Goal: Transaction & Acquisition: Purchase product/service

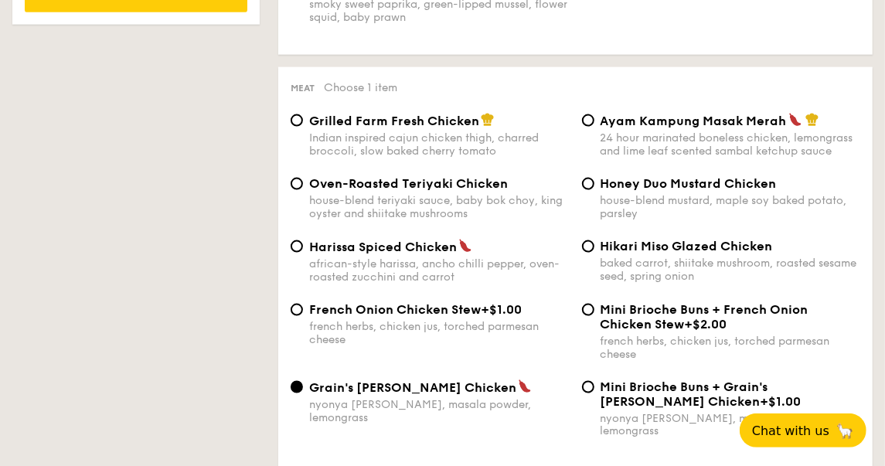
scroll to position [1094, 0]
click at [585, 252] on input "Hikari Miso Glazed Chicken baked carrot, shiitake mushroom, roasted sesame seed…" at bounding box center [588, 246] width 12 height 12
radio input "true"
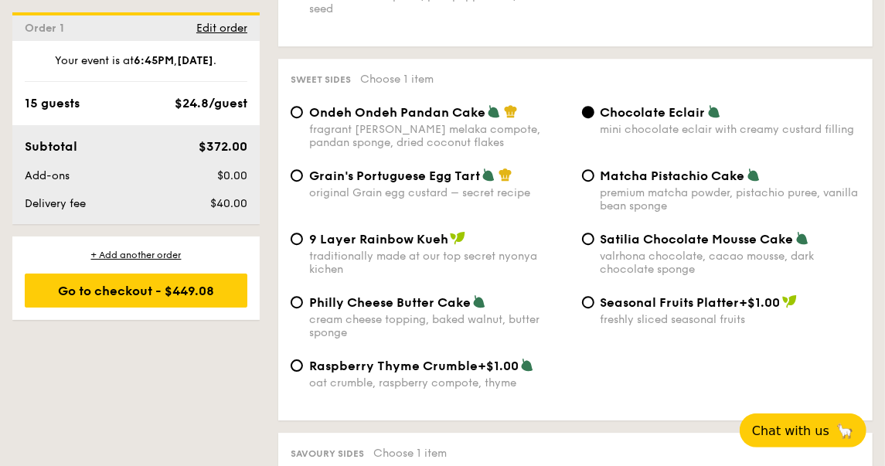
scroll to position [2321, 0]
click at [590, 169] on input "Matcha Pistachio Cake premium matcha powder, pistachio puree, vanilla bean spon…" at bounding box center [588, 175] width 12 height 12
radio input "true"
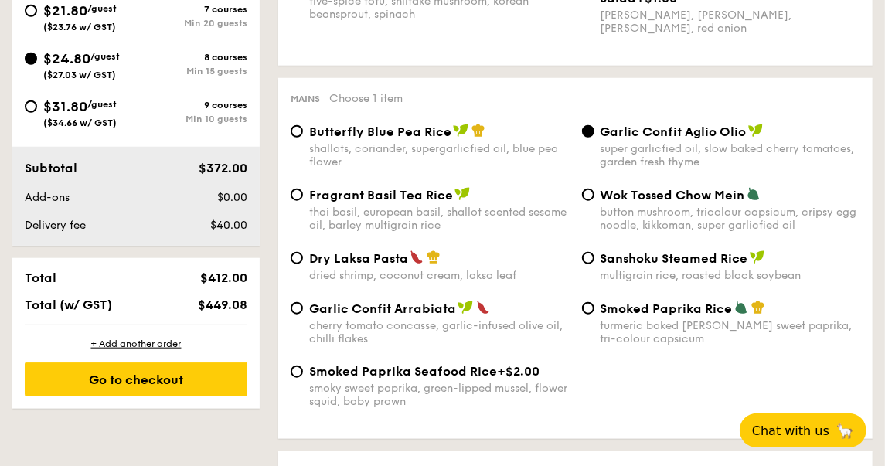
scroll to position [710, 0]
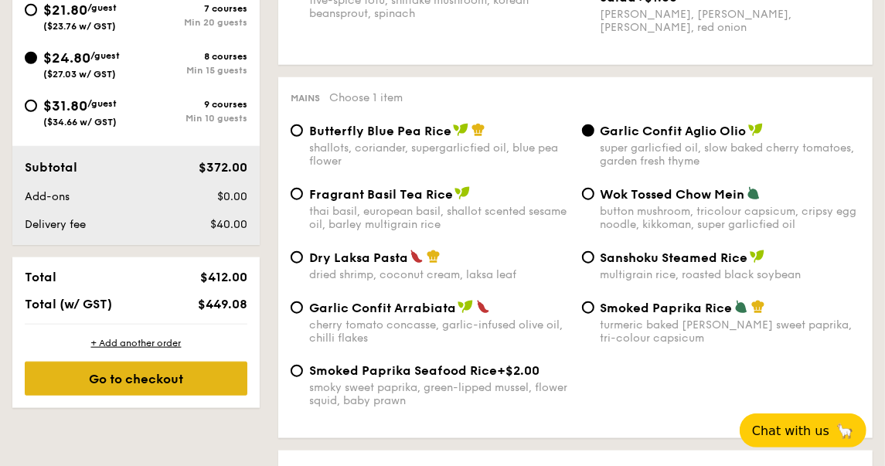
click at [162, 373] on div "Go to checkout" at bounding box center [136, 379] width 223 height 34
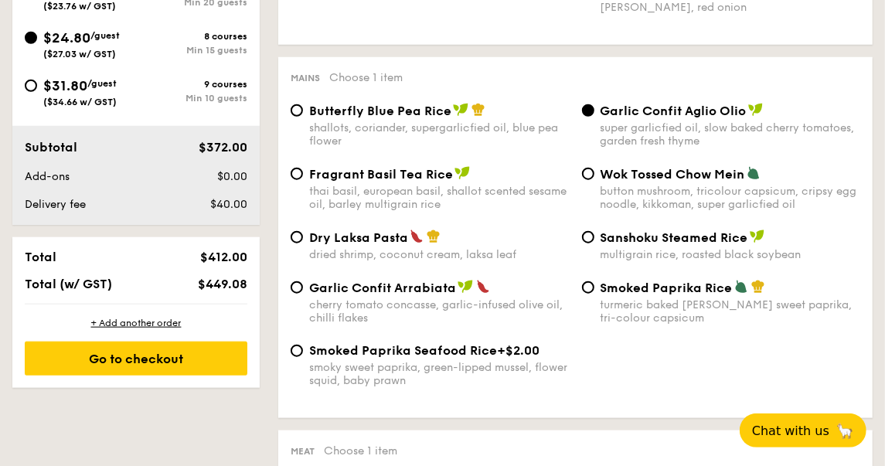
scroll to position [731, 0]
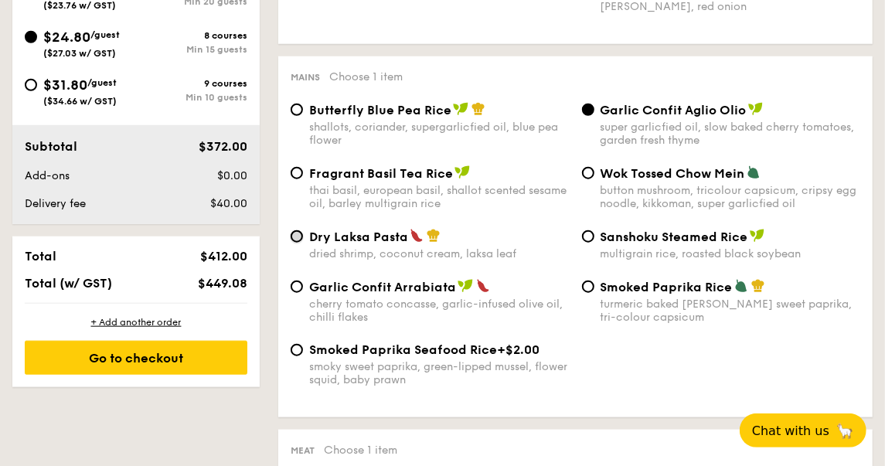
click at [296, 238] on input "Dry Laksa Pasta dried shrimp, coconut cream, laksa leaf" at bounding box center [297, 236] width 12 height 12
radio input "true"
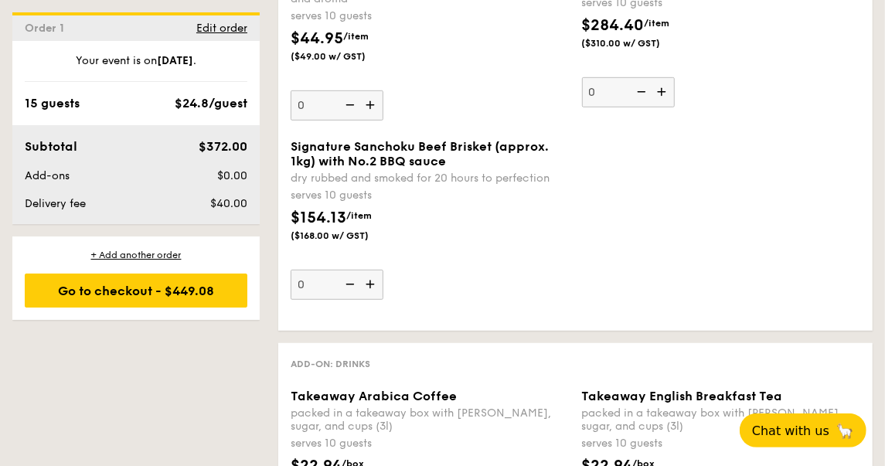
scroll to position [3458, 0]
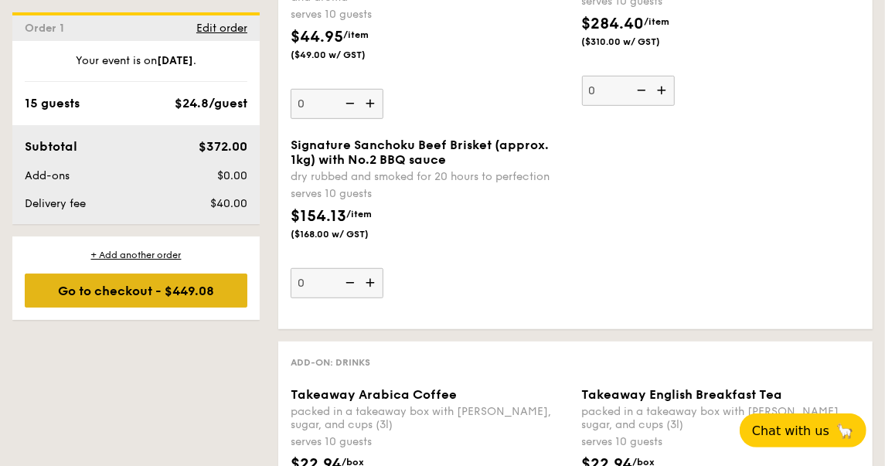
click at [182, 292] on div "Go to checkout - $449.08" at bounding box center [136, 291] width 223 height 34
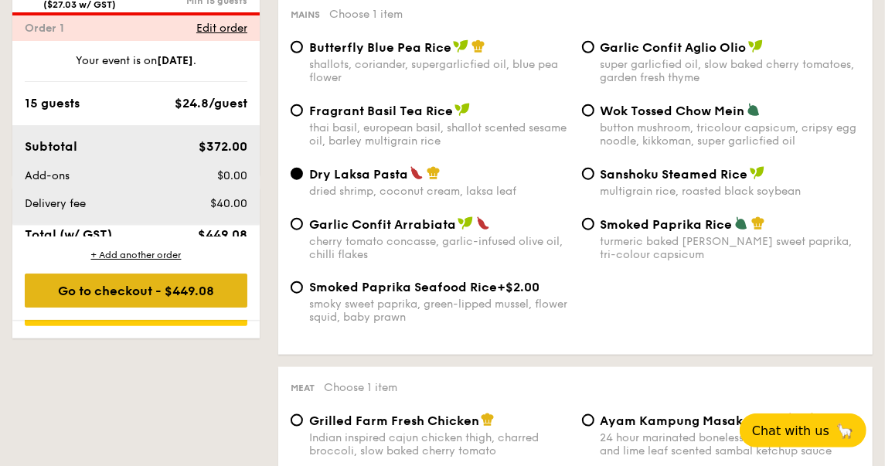
scroll to position [413, 0]
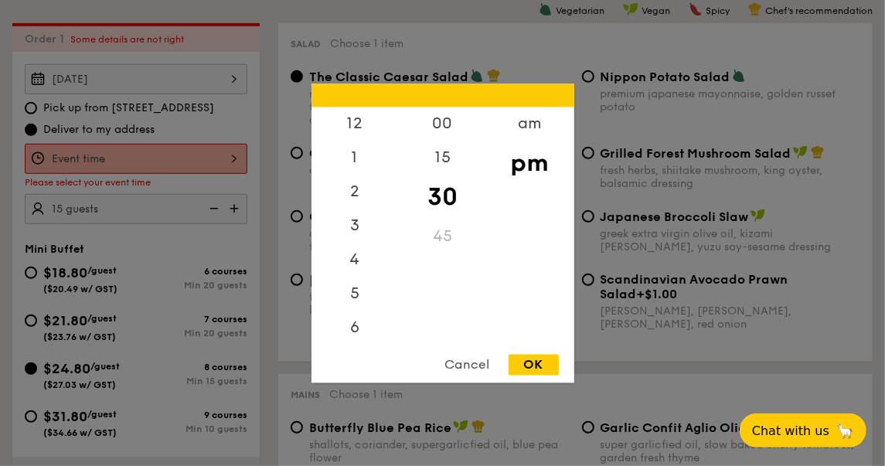
click at [213, 162] on div "12 1 2 3 4 5 6 7 8 9 10 11 00 15 30 45 am pm Cancel OK" at bounding box center [136, 159] width 223 height 30
click at [352, 258] on div "6" at bounding box center [355, 266] width 87 height 45
click at [443, 242] on div "45" at bounding box center [442, 242] width 87 height 45
click at [527, 365] on div "OK" at bounding box center [534, 364] width 50 height 21
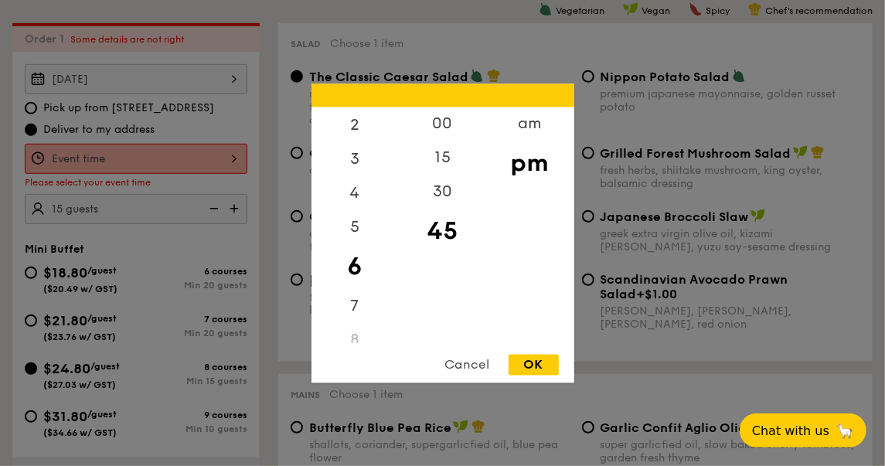
type input "6:45PM"
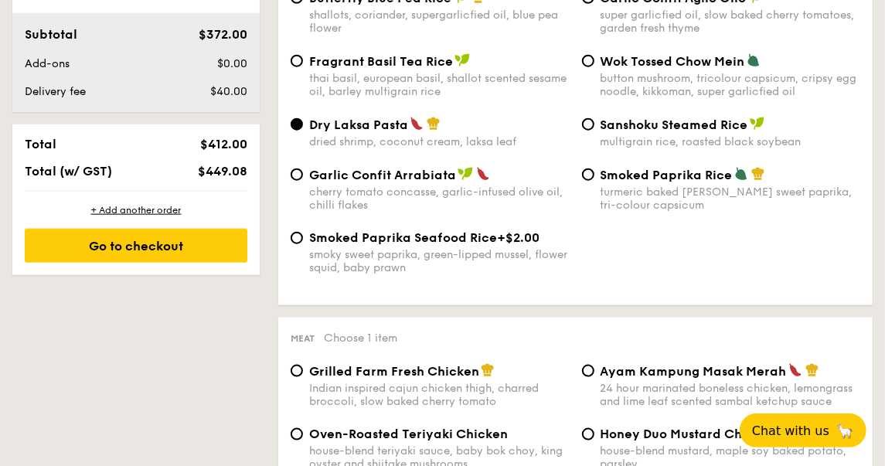
scroll to position [844, 0]
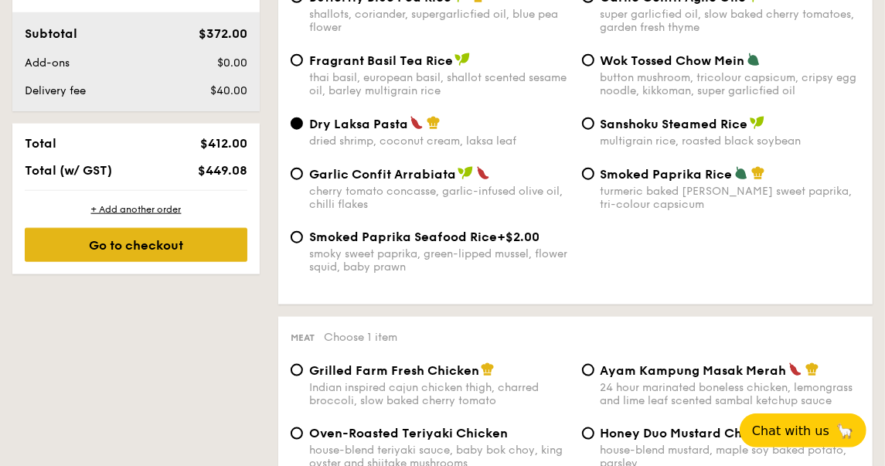
click at [154, 247] on div "Go to checkout" at bounding box center [136, 245] width 223 height 34
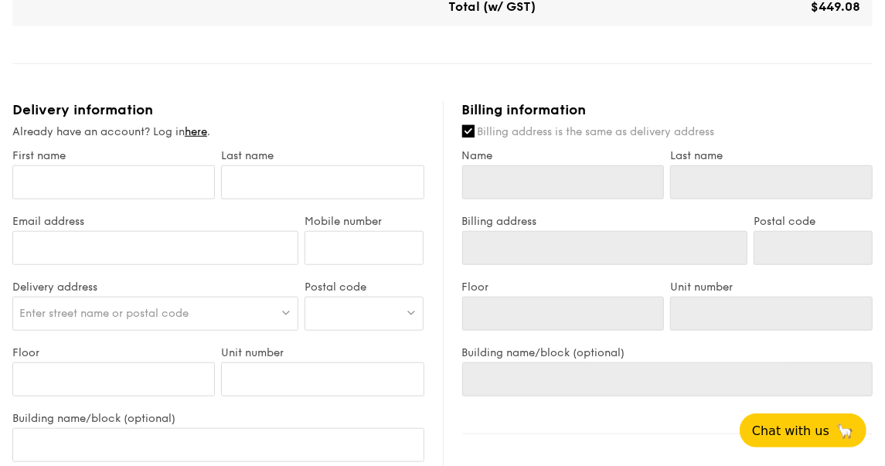
scroll to position [710, 0]
click at [165, 183] on input "First name" at bounding box center [113, 182] width 203 height 34
type input "[PERSON_NAME]"
type input "Heng"
type input "[EMAIL_ADDRESS][DOMAIN_NAME]"
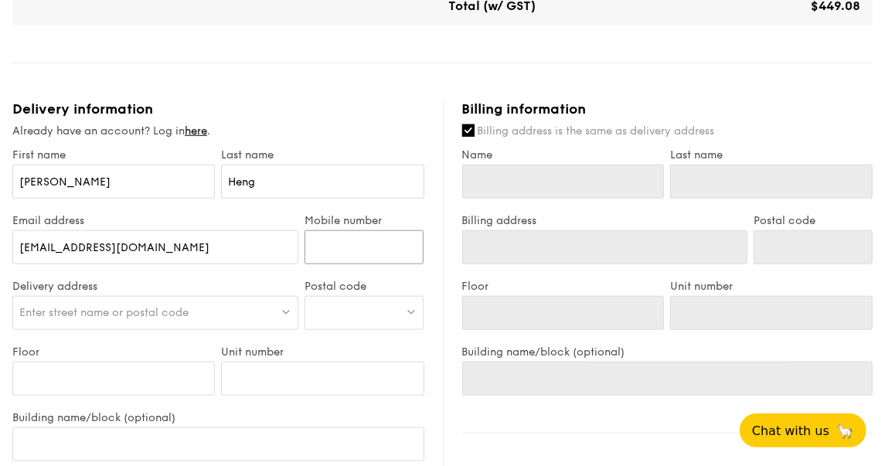
type input "97477154"
type input "[PERSON_NAME]"
type input "Heng"
click at [141, 312] on span "Enter street name or postal code" at bounding box center [103, 312] width 169 height 13
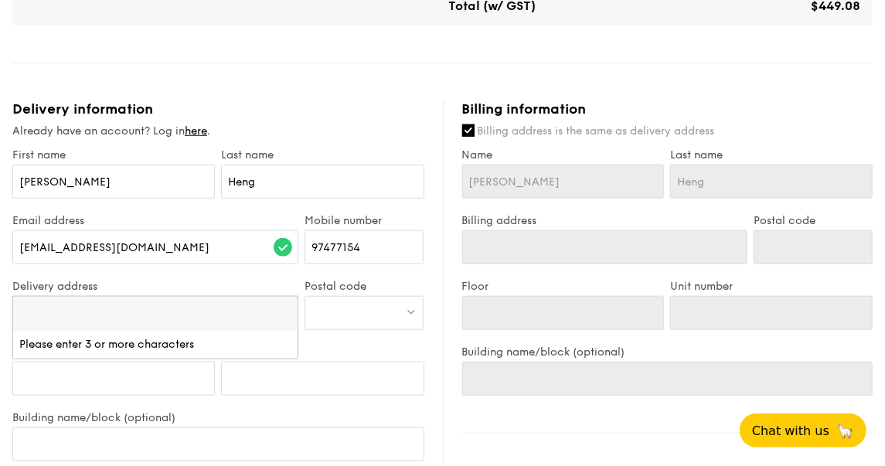
click at [326, 321] on div at bounding box center [364, 313] width 119 height 34
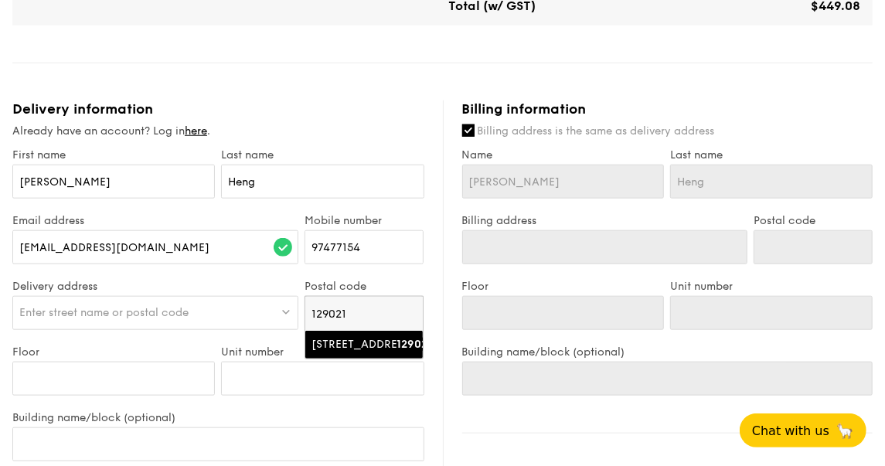
type input "129021"
click at [321, 350] on div "[STREET_ADDRESS]" at bounding box center [351, 344] width 79 height 15
type input "[STREET_ADDRESS]"
type input "129021"
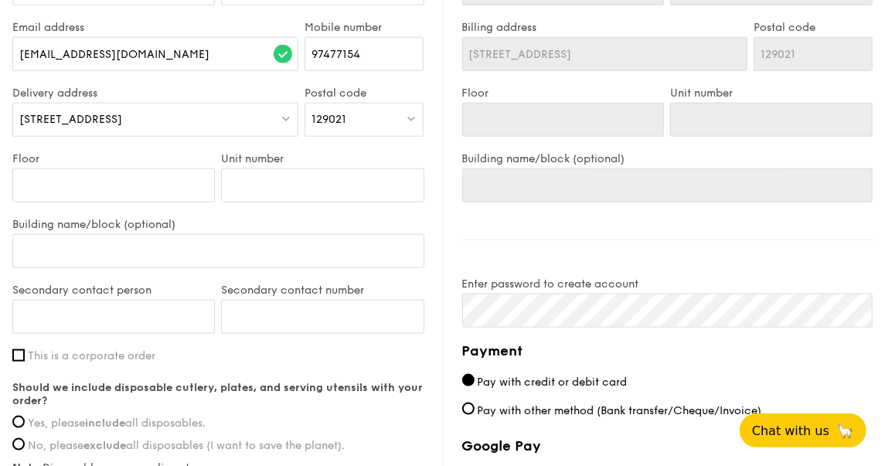
scroll to position [906, 0]
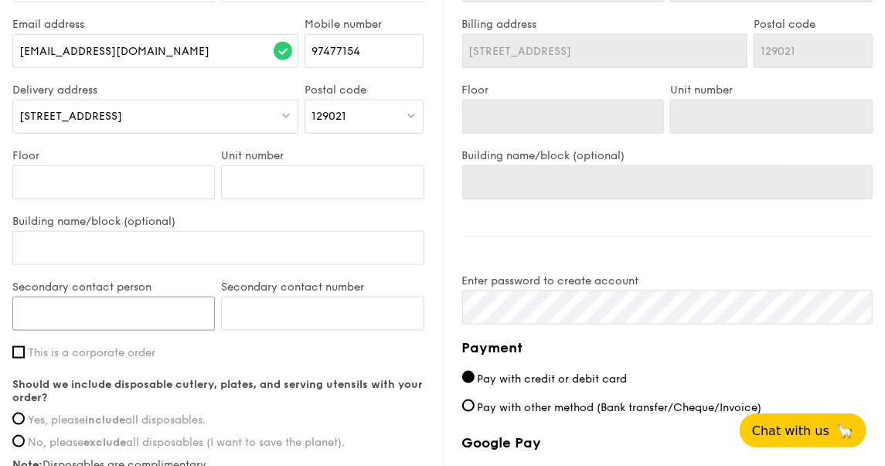
click at [148, 316] on input "Secondary contact person" at bounding box center [113, 314] width 203 height 34
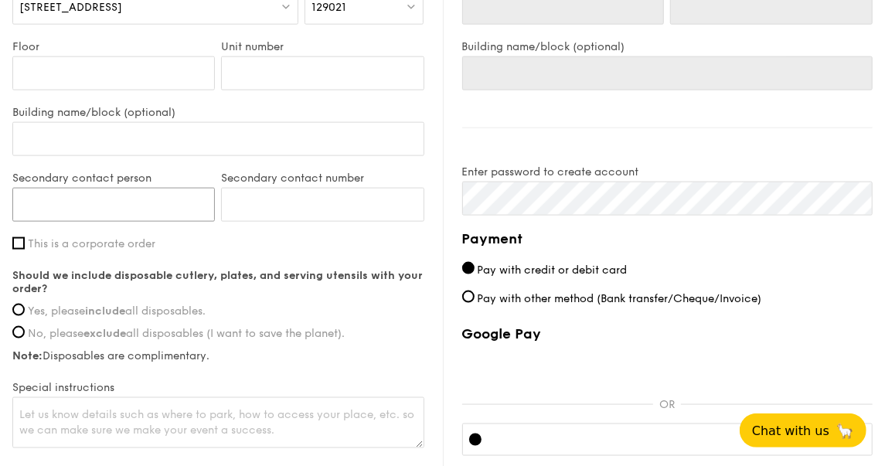
scroll to position [1016, 0]
click at [19, 310] on input "Yes, please include all disposables." at bounding box center [18, 309] width 12 height 12
radio input "true"
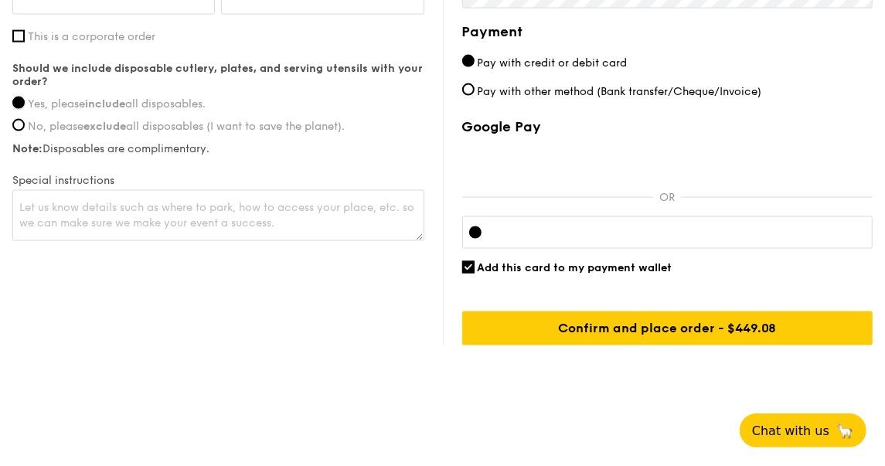
scroll to position [1223, 0]
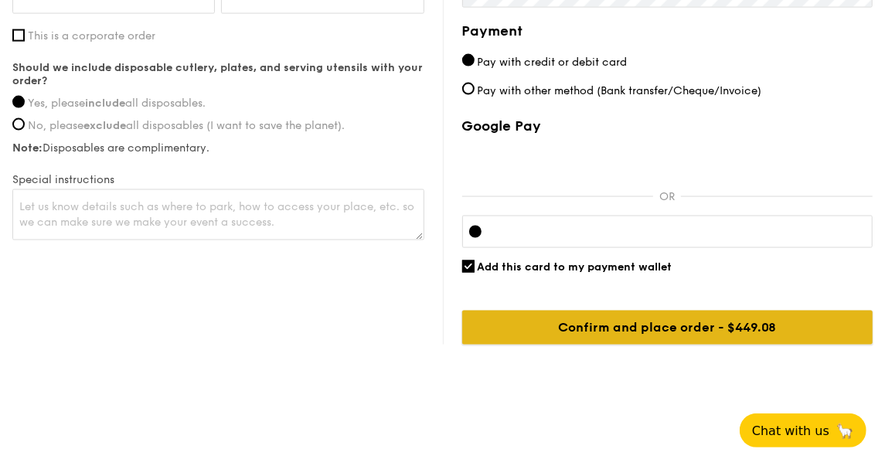
click at [517, 324] on input "Confirm and place order - $449.08" at bounding box center [667, 328] width 411 height 34
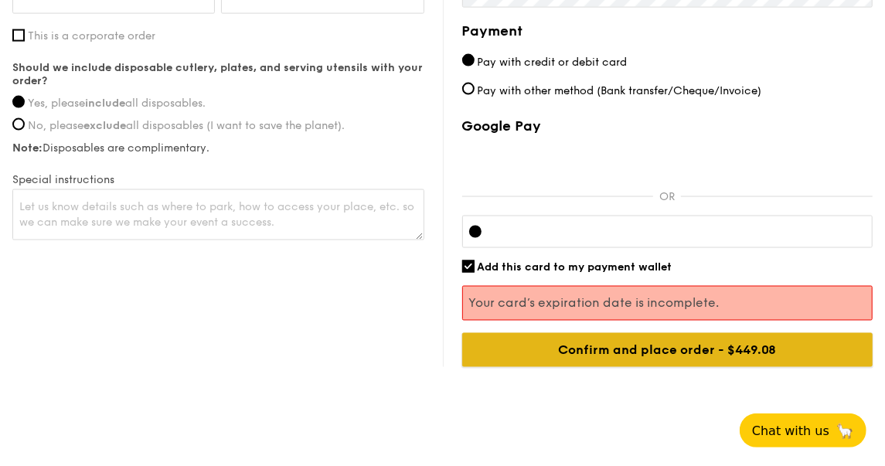
click at [687, 348] on input "Confirm and place order - $449.08" at bounding box center [667, 350] width 411 height 34
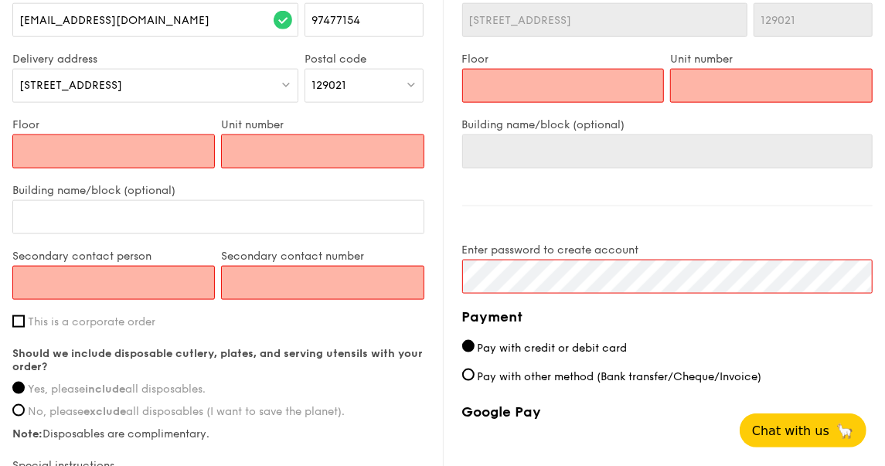
scroll to position [913, 0]
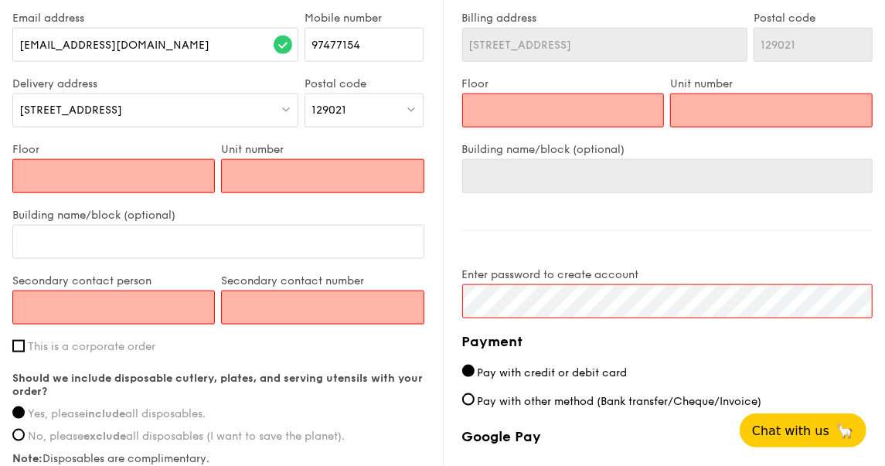
click at [193, 178] on input "Floor" at bounding box center [113, 176] width 203 height 34
type input "0"
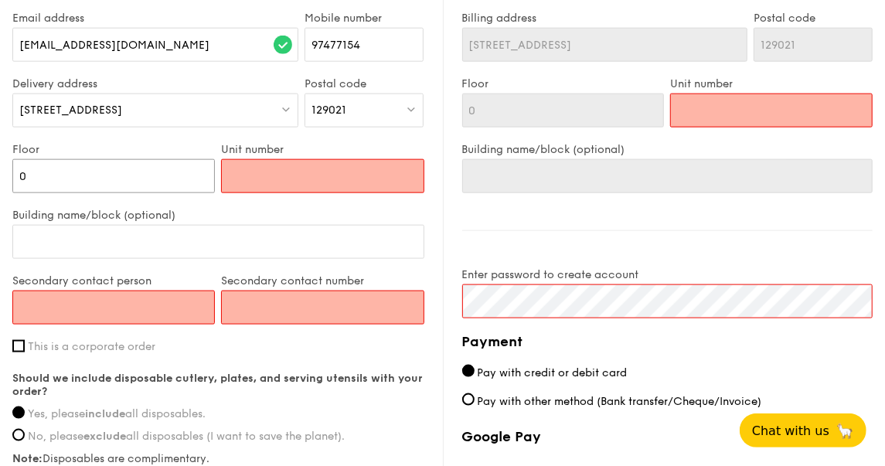
type input "0"
click at [244, 181] on input "Unit number" at bounding box center [322, 176] width 203 height 34
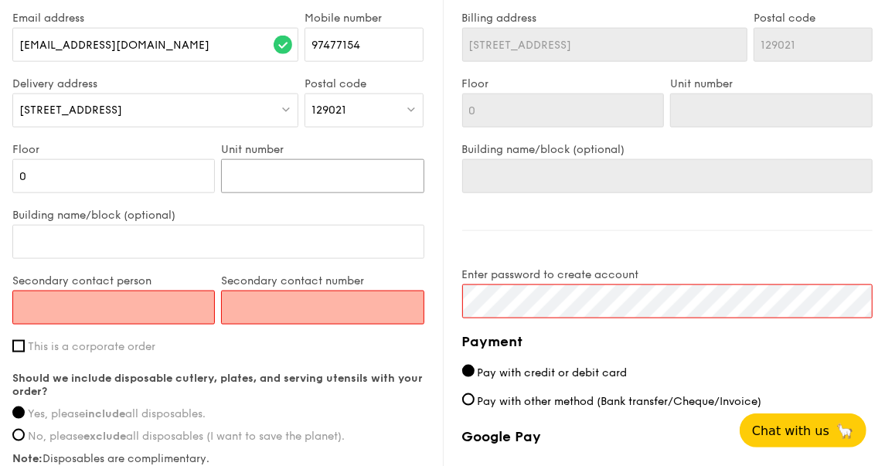
type input "0"
click at [72, 176] on input "0" at bounding box center [113, 176] width 203 height 34
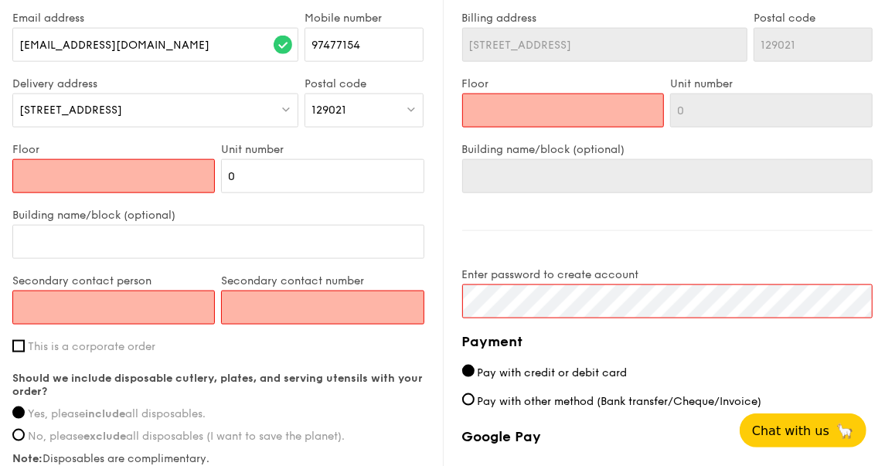
type input "1"
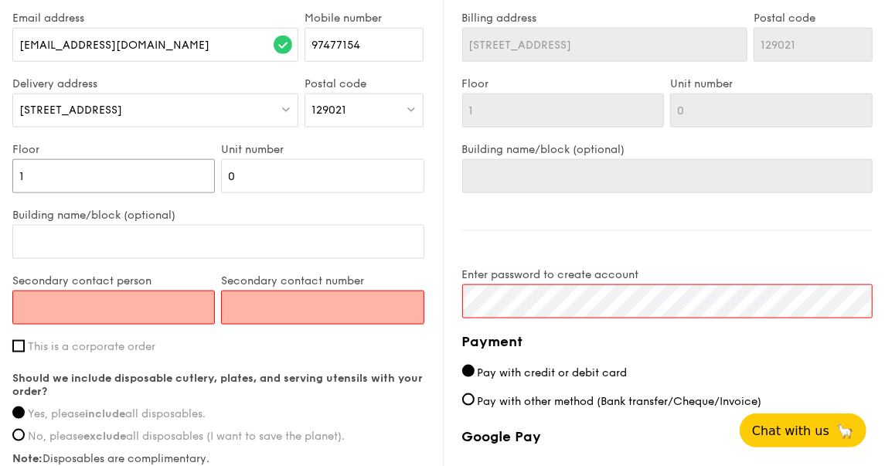
type input "1"
click at [73, 302] on input "Secondary contact person" at bounding box center [113, 308] width 203 height 34
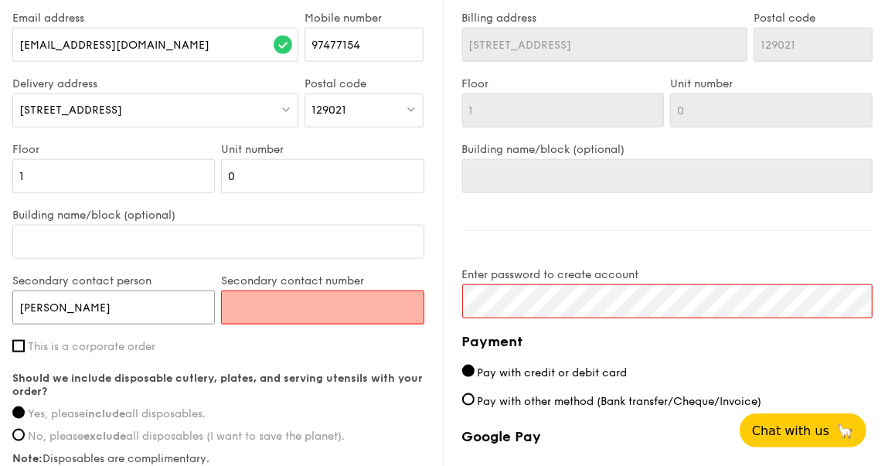
type input "[PERSON_NAME]"
click at [255, 308] on input "Secondary contact number" at bounding box center [322, 308] width 203 height 34
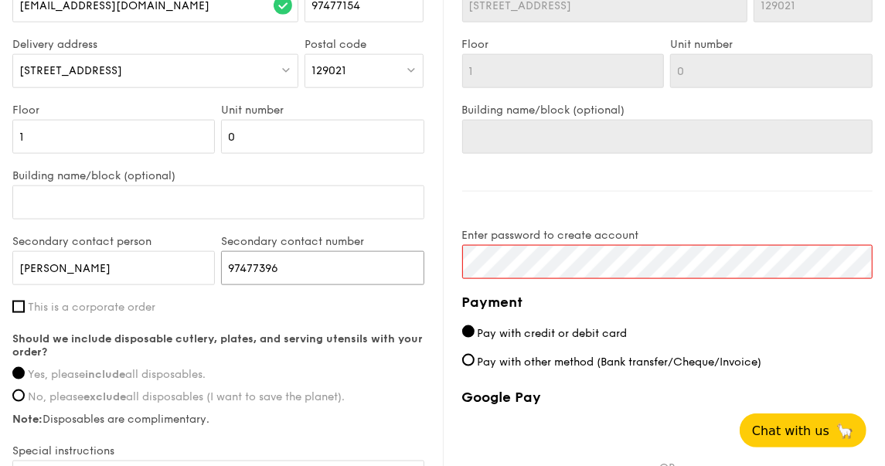
scroll to position [953, 0]
type input "97477396"
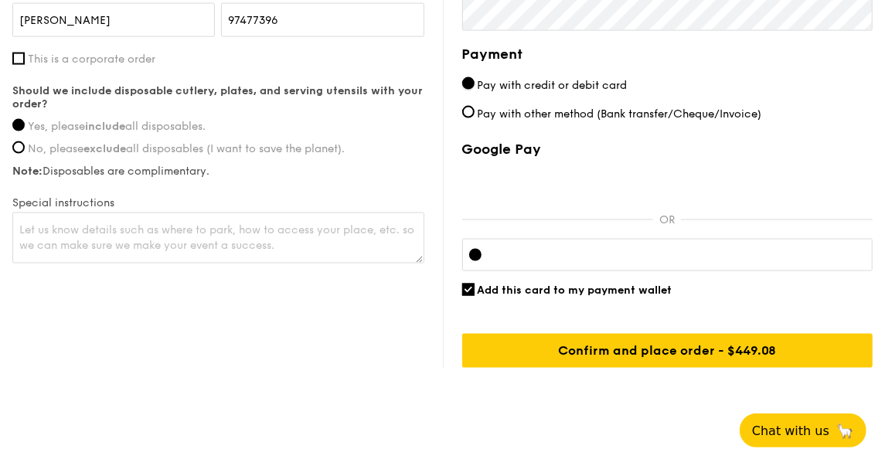
scroll to position [1223, 0]
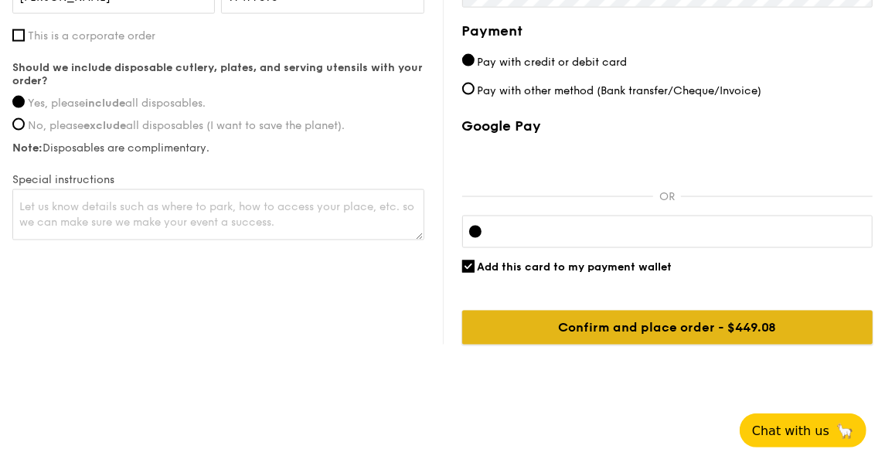
click at [622, 330] on input "Confirm and place order - $449.08" at bounding box center [667, 328] width 411 height 34
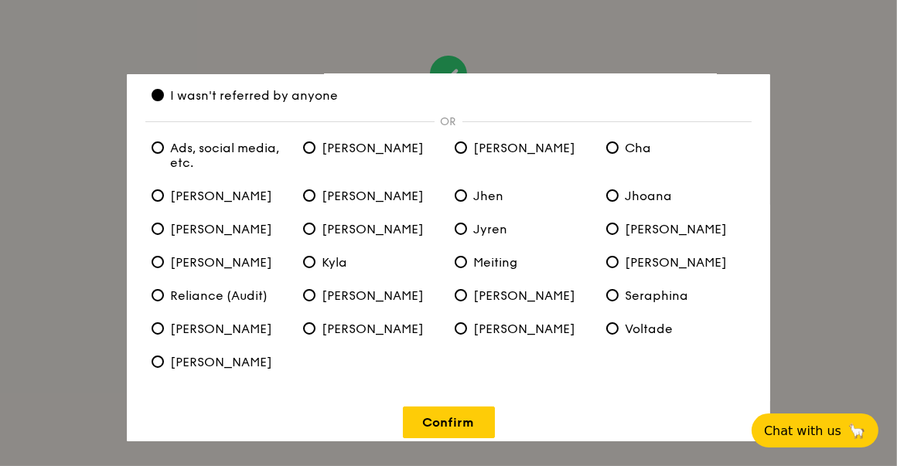
scroll to position [82, 0]
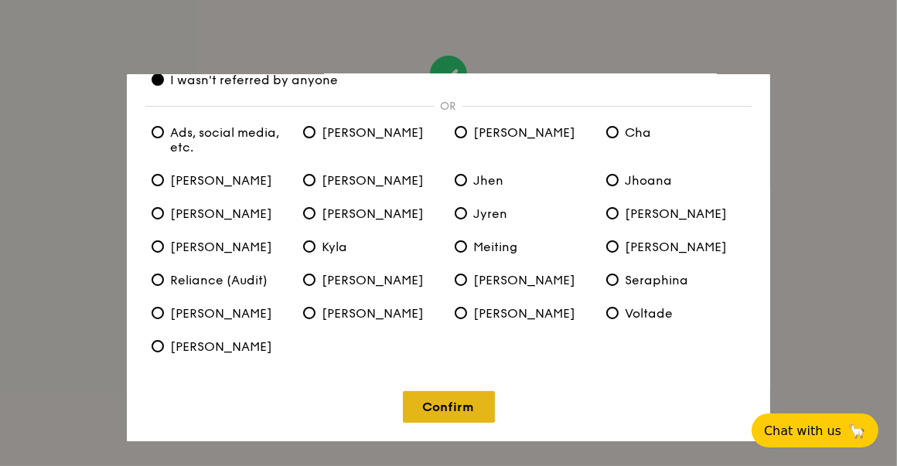
click at [426, 409] on link "Confirm" at bounding box center [449, 407] width 92 height 32
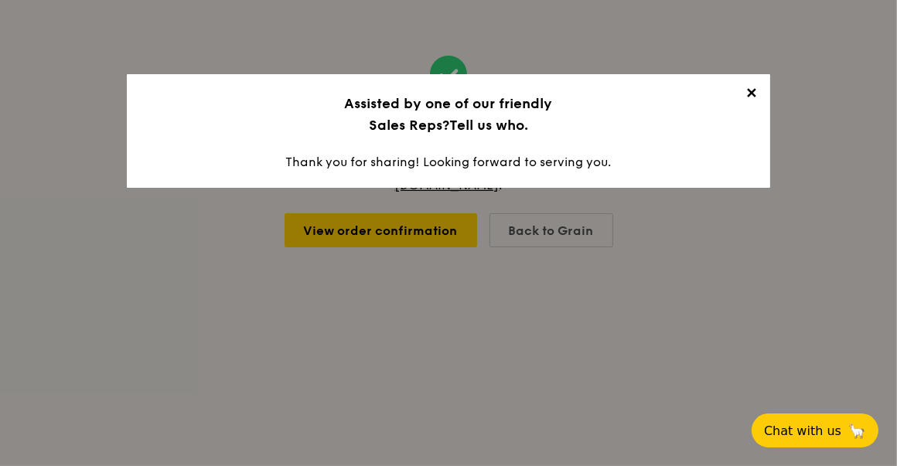
scroll to position [0, 0]
click at [753, 93] on span "✕" at bounding box center [752, 96] width 22 height 22
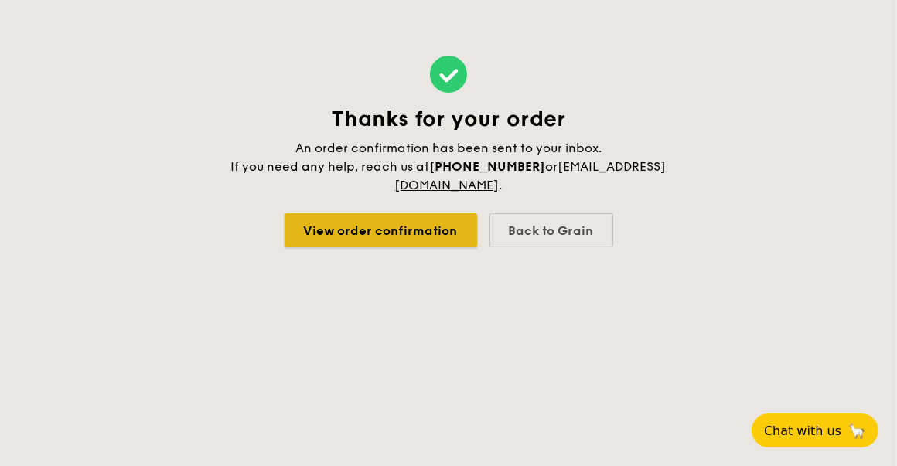
click at [394, 227] on link "View order confirmation" at bounding box center [381, 230] width 193 height 34
